Goal: Check status: Check status

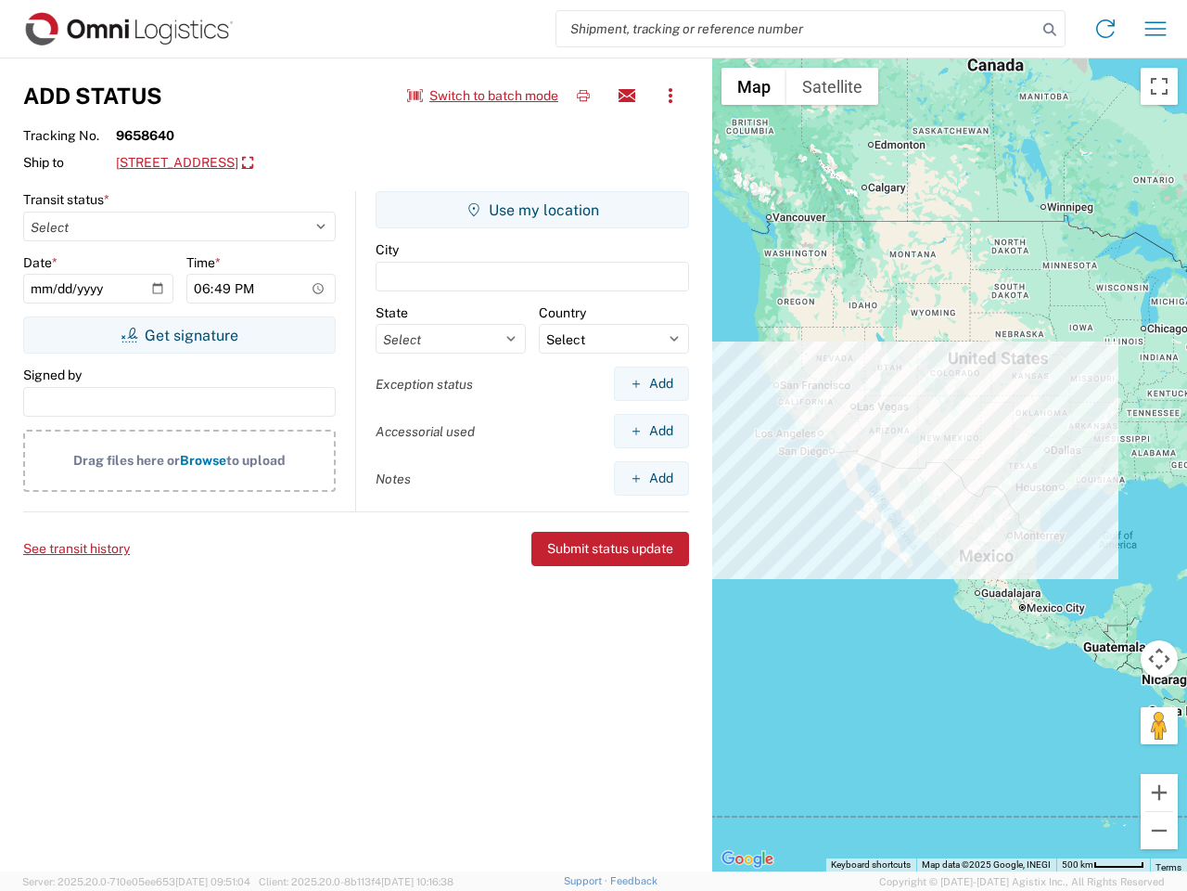
click at [797, 29] on input "search" at bounding box center [797, 28] width 481 height 35
click at [1050, 30] on icon at bounding box center [1050, 30] width 26 height 26
click at [1106, 29] on icon at bounding box center [1106, 29] width 30 height 30
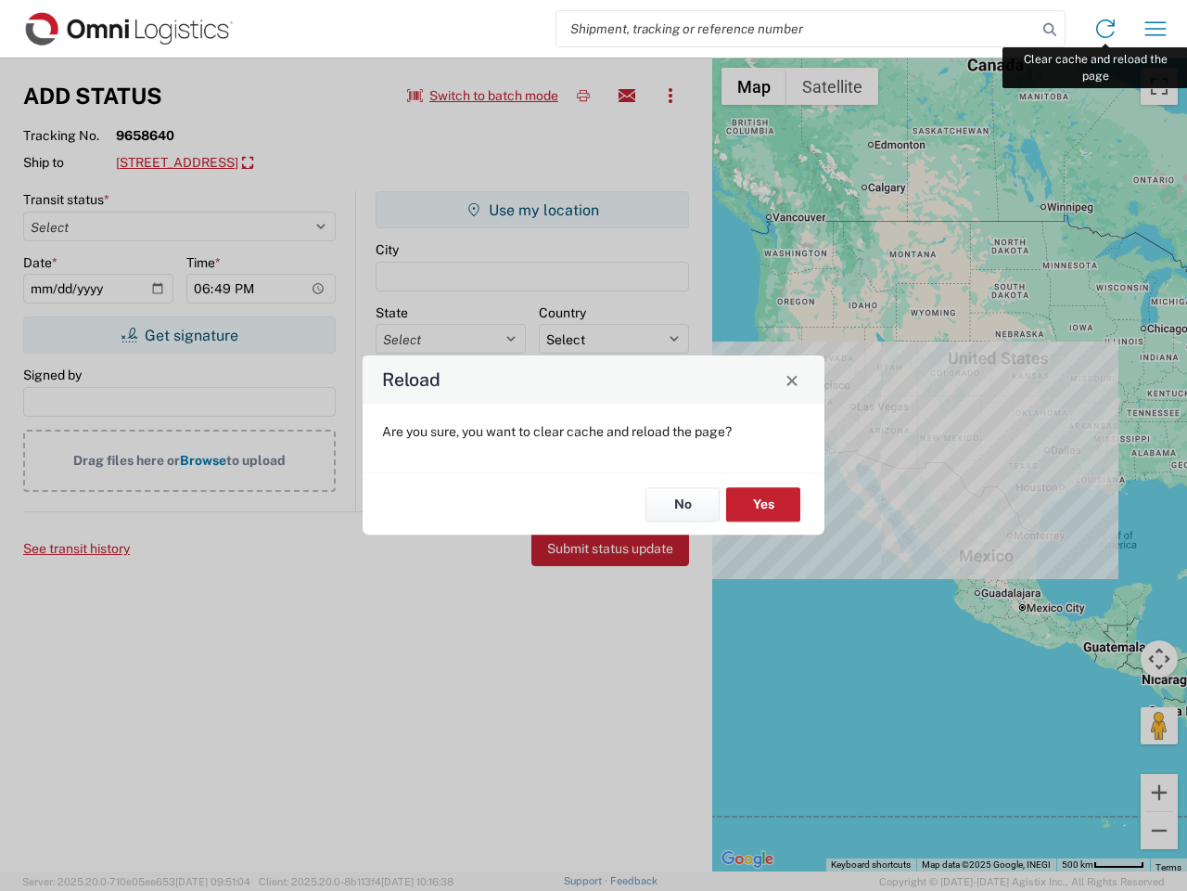
click at [1156, 29] on div "Reload Are you sure, you want to clear cache and reload the page? No Yes" at bounding box center [593, 445] width 1187 height 891
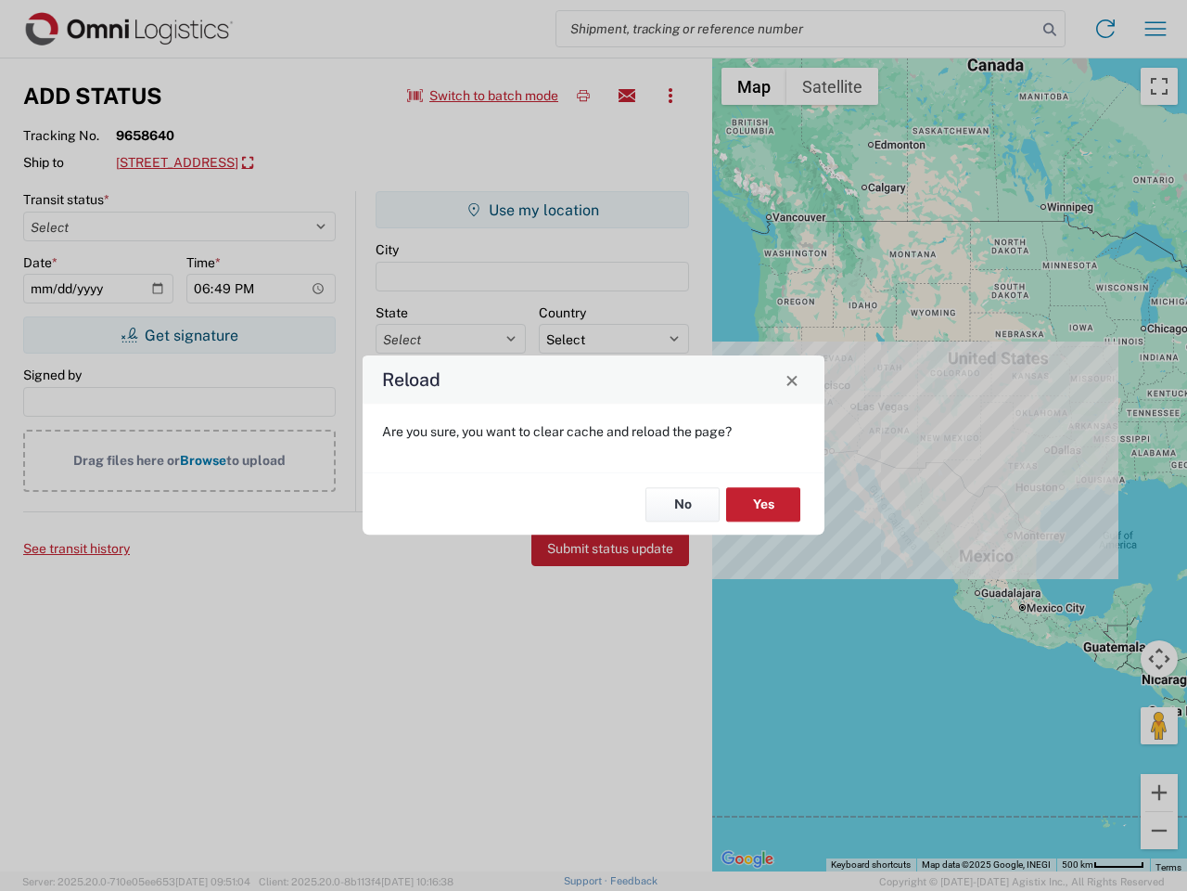
click at [483, 96] on div "Reload Are you sure, you want to clear cache and reload the page? No Yes" at bounding box center [593, 445] width 1187 height 891
click at [584, 96] on div "Reload Are you sure, you want to clear cache and reload the page? No Yes" at bounding box center [593, 445] width 1187 height 891
click at [627, 96] on div "Reload Are you sure, you want to clear cache and reload the page? No Yes" at bounding box center [593, 445] width 1187 height 891
click at [671, 96] on div "Reload Are you sure, you want to clear cache and reload the page? No Yes" at bounding box center [593, 445] width 1187 height 891
click at [264, 163] on div "Reload Are you sure, you want to clear cache and reload the page? No Yes" at bounding box center [593, 445] width 1187 height 891
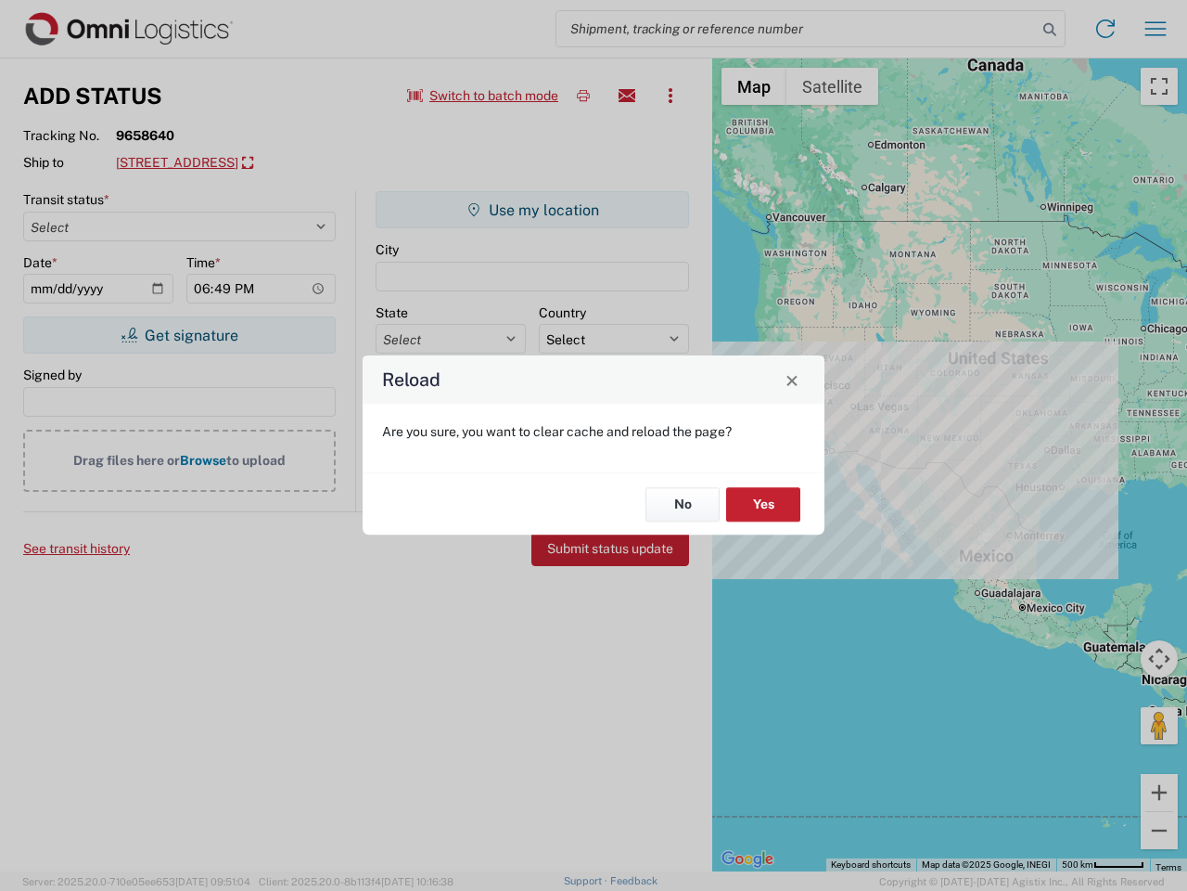
click at [179, 335] on div "Reload Are you sure, you want to clear cache and reload the page? No Yes" at bounding box center [593, 445] width 1187 height 891
